Goal: Information Seeking & Learning: Learn about a topic

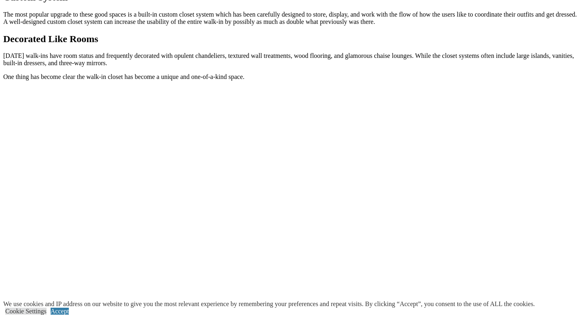
scroll to position [968, 0]
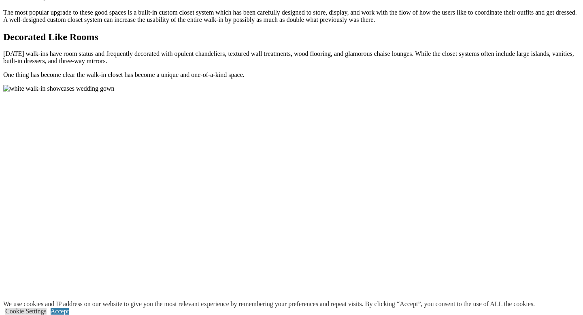
click at [408, 85] on div at bounding box center [291, 251] width 576 height 332
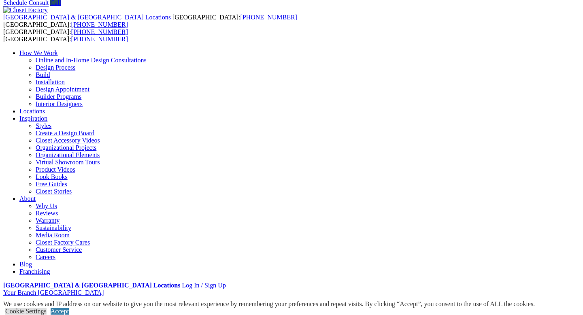
scroll to position [0, 0]
